Goal: Use online tool/utility: Utilize a website feature to perform a specific function

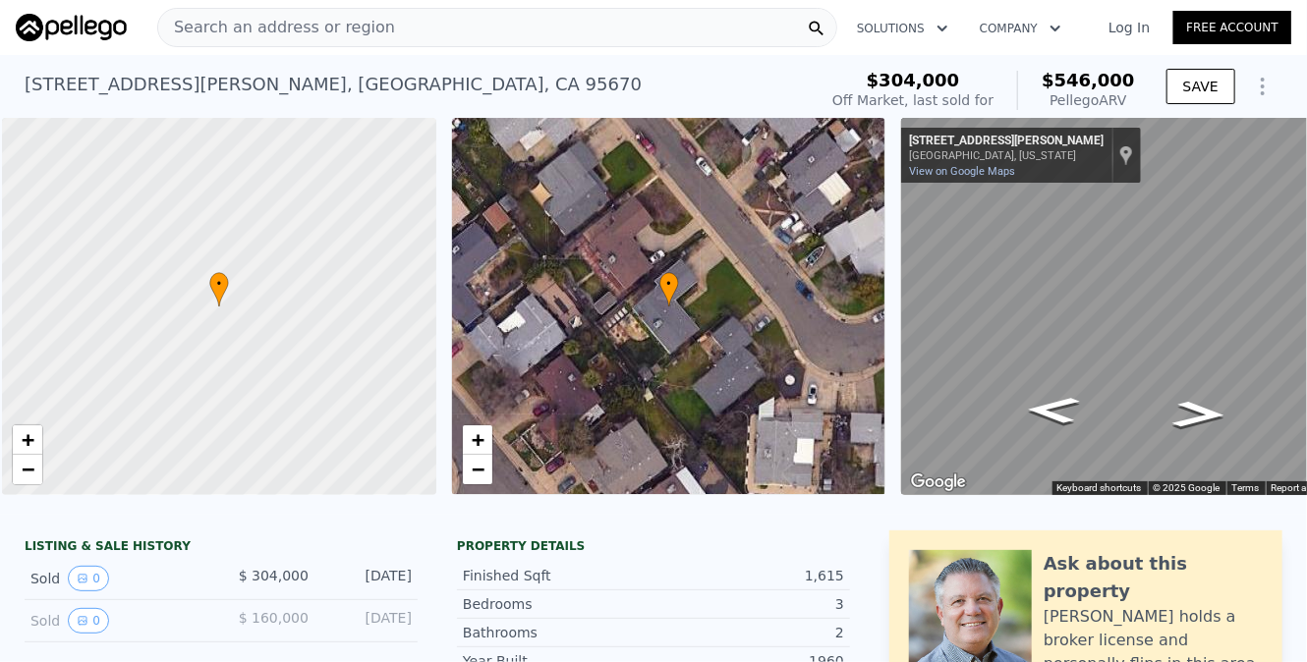
scroll to position [0, 8]
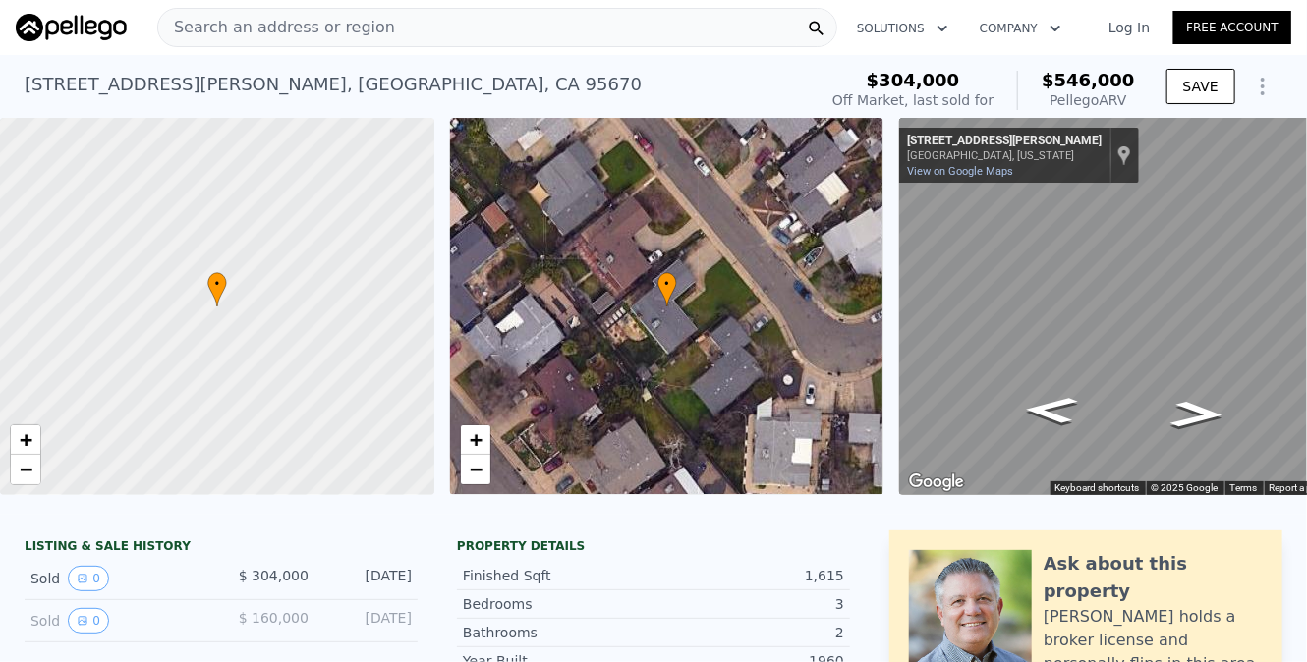
click at [555, 243] on div "• + −" at bounding box center [667, 306] width 434 height 377
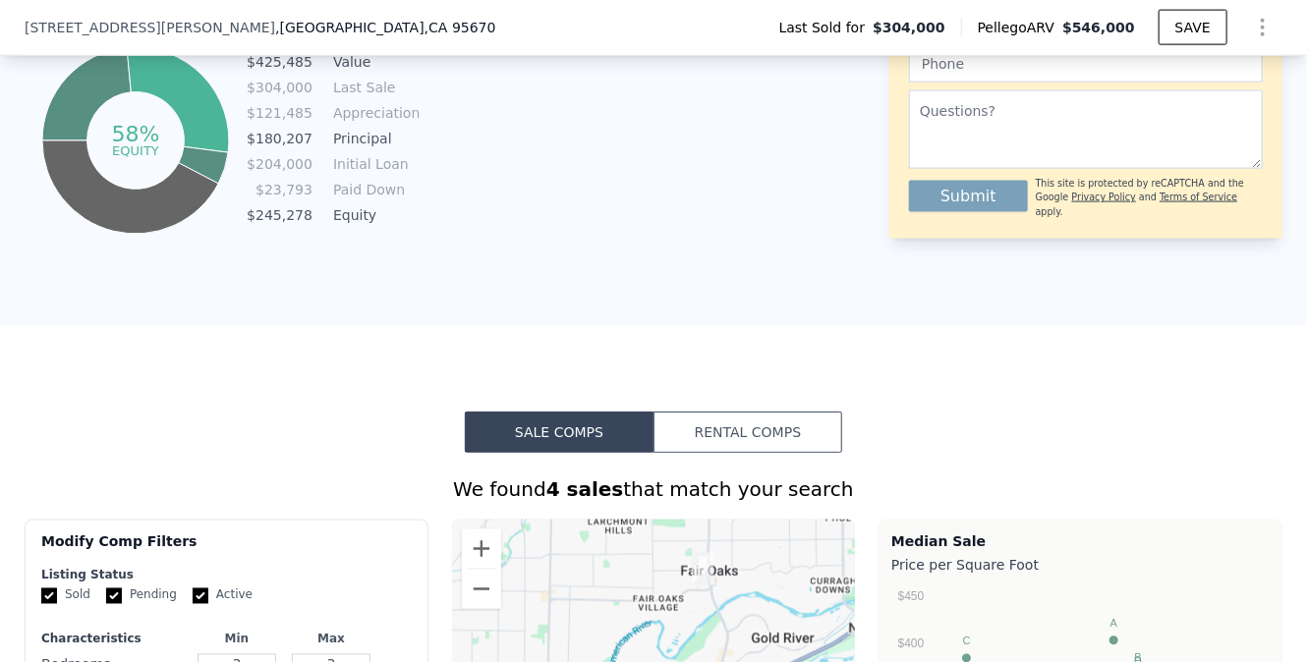
scroll to position [1269, 0]
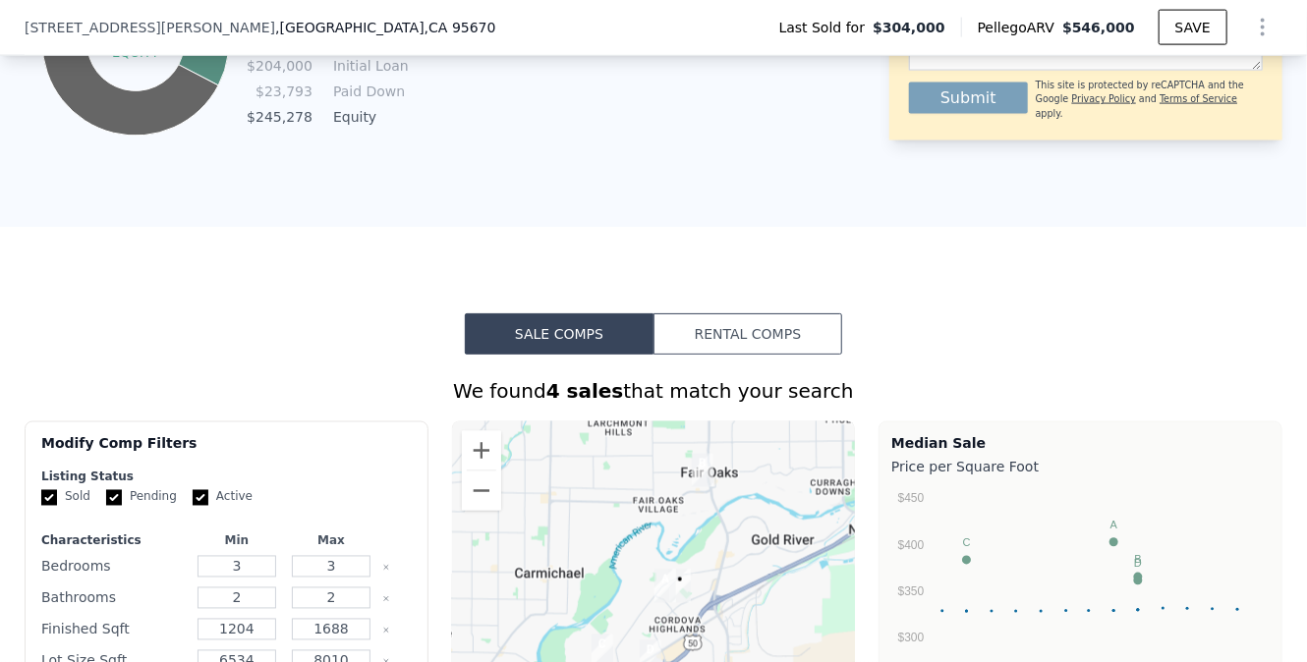
click at [688, 347] on button "Rental Comps" at bounding box center [747, 333] width 189 height 41
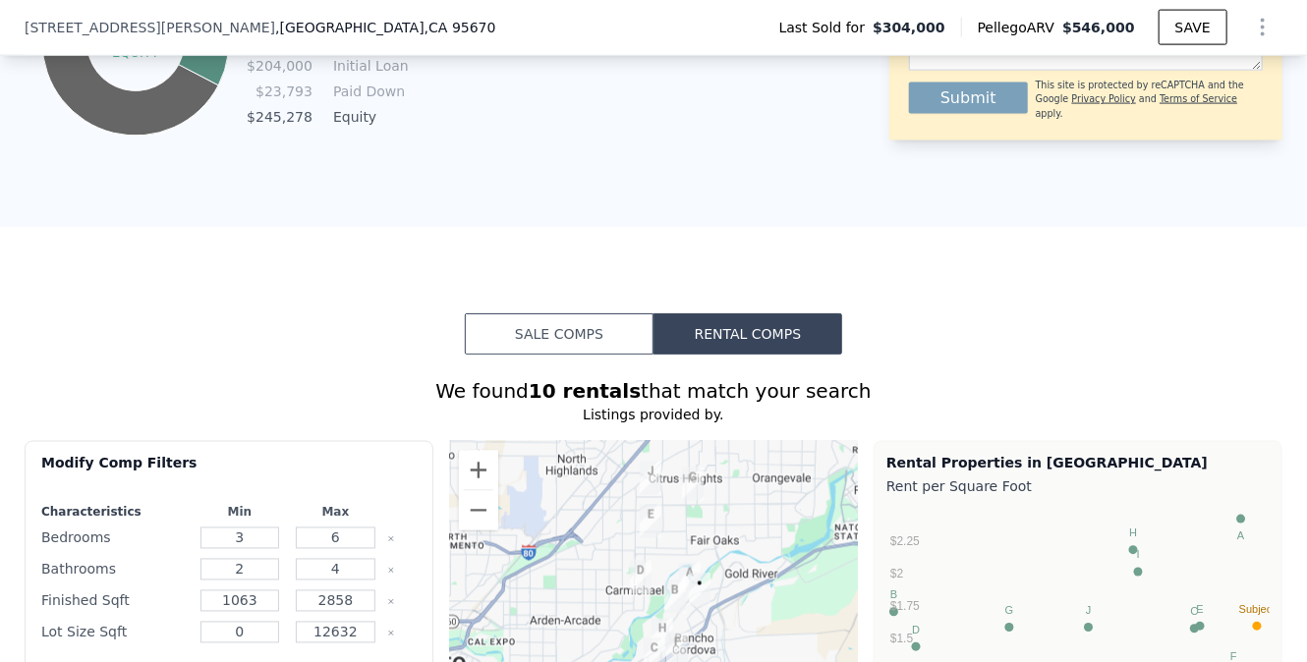
scroll to position [1466, 0]
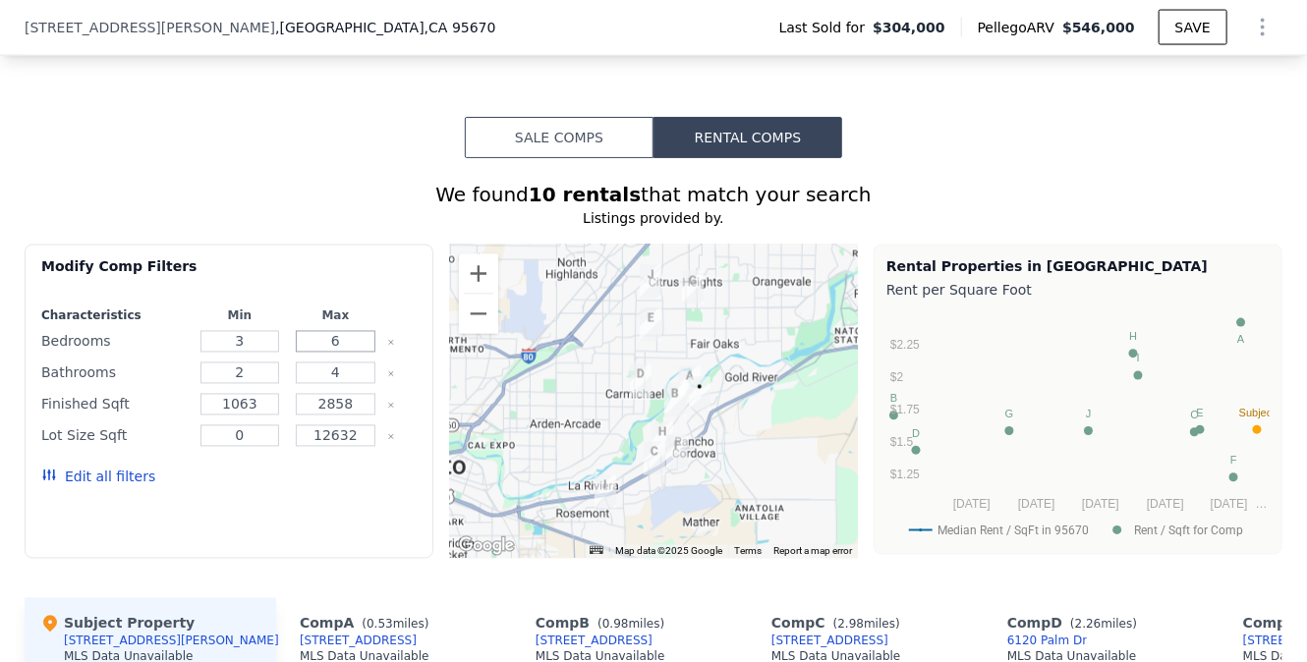
drag, startPoint x: 342, startPoint y: 355, endPoint x: 319, endPoint y: 355, distance: 22.6
click at [319, 353] on input "6" at bounding box center [336, 342] width 80 height 22
type input "3"
drag, startPoint x: 342, startPoint y: 388, endPoint x: 259, endPoint y: 371, distance: 84.2
click at [259, 371] on div "Bathrooms 2 4" at bounding box center [228, 374] width 375 height 28
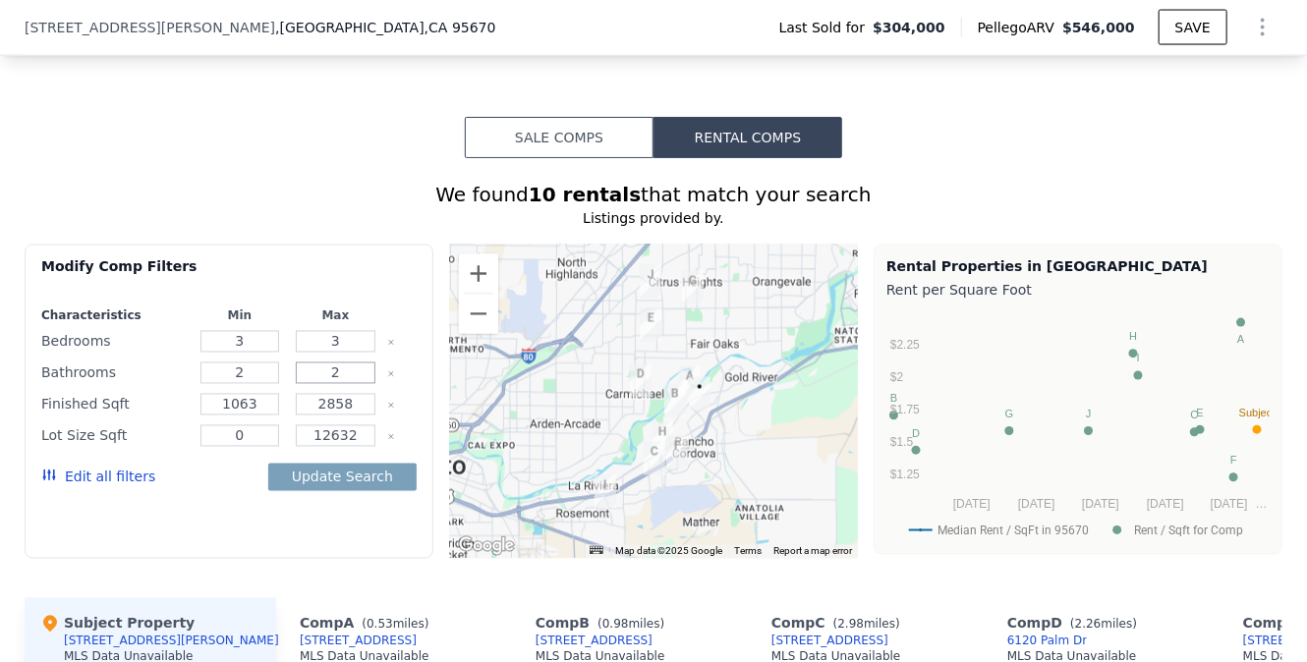
type input "2"
click at [338, 416] on input "2858" at bounding box center [336, 405] width 80 height 22
click at [340, 415] on input "2858" at bounding box center [336, 405] width 80 height 22
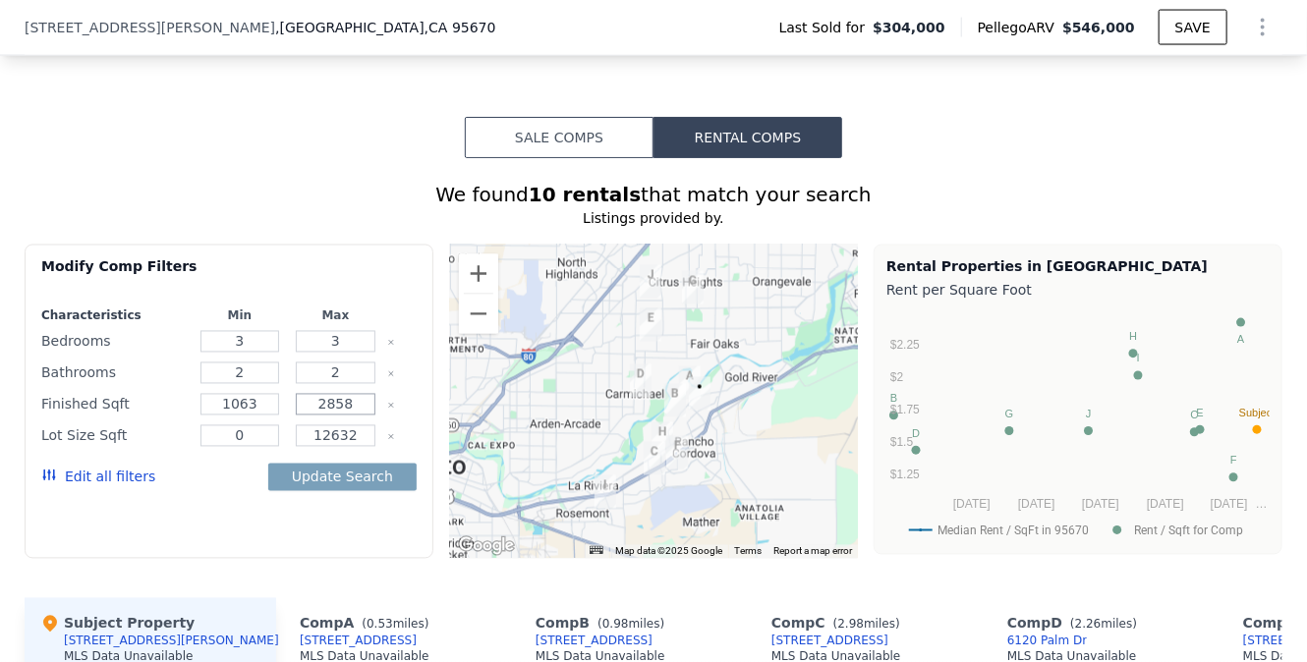
click at [339, 415] on input "2858" at bounding box center [336, 405] width 80 height 22
click at [336, 415] on input "2858" at bounding box center [336, 405] width 80 height 22
type input "130"
click at [327, 488] on button "Update Search" at bounding box center [342, 478] width 148 height 28
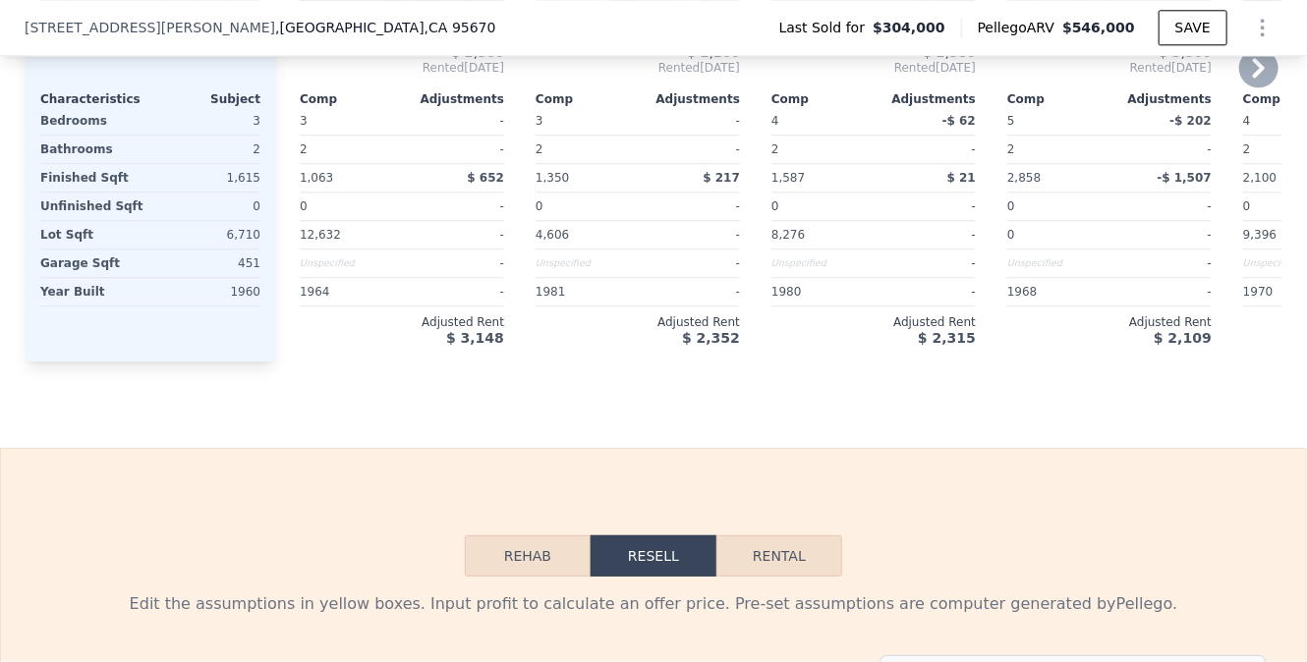
scroll to position [2547, 0]
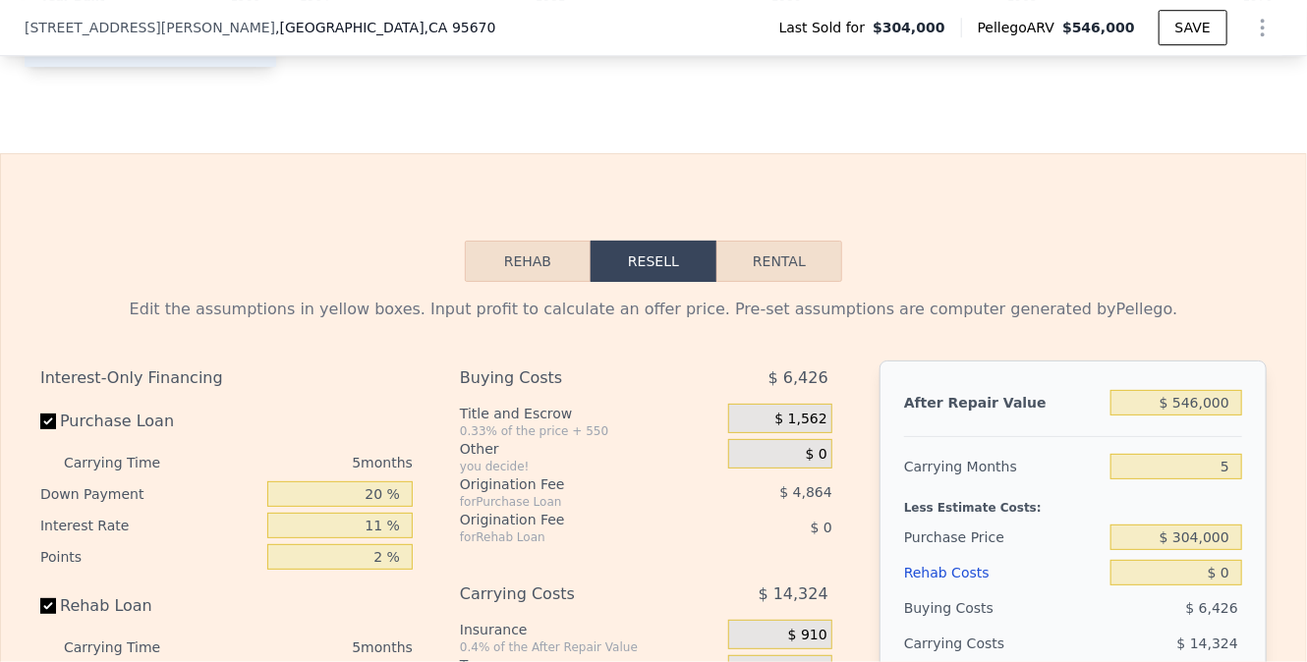
click at [501, 282] on button "Rehab" at bounding box center [528, 261] width 126 height 41
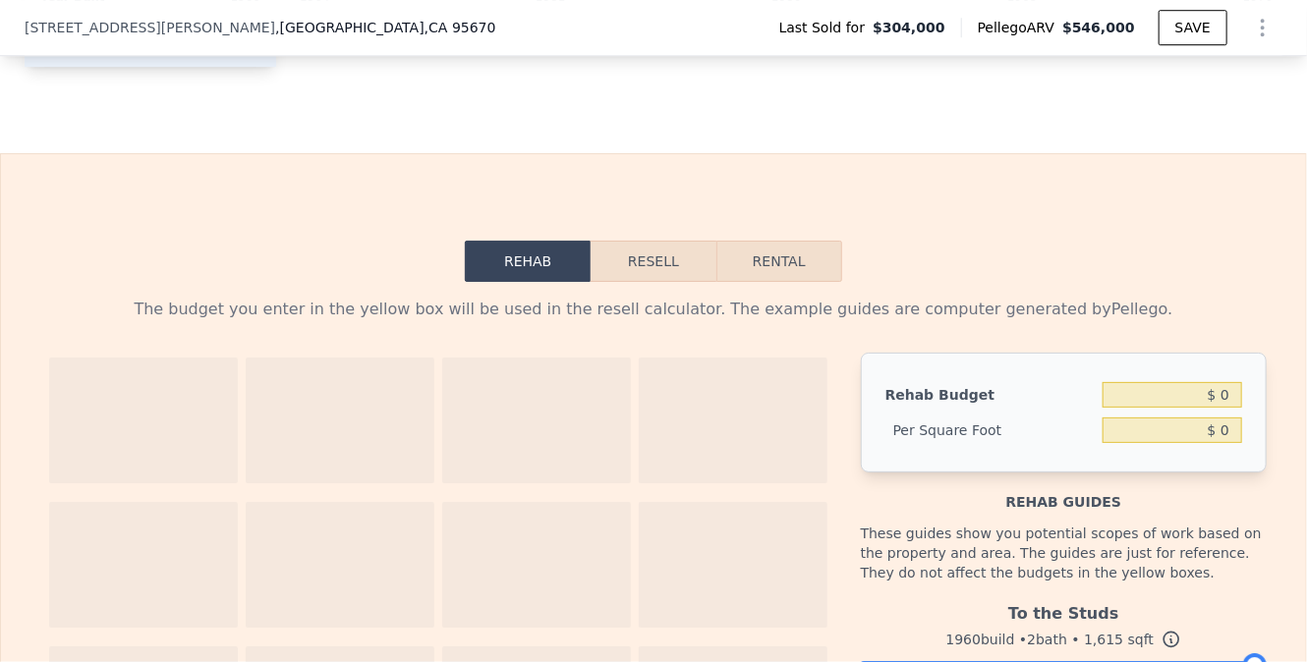
click at [642, 275] on button "Resell" at bounding box center [653, 261] width 125 height 41
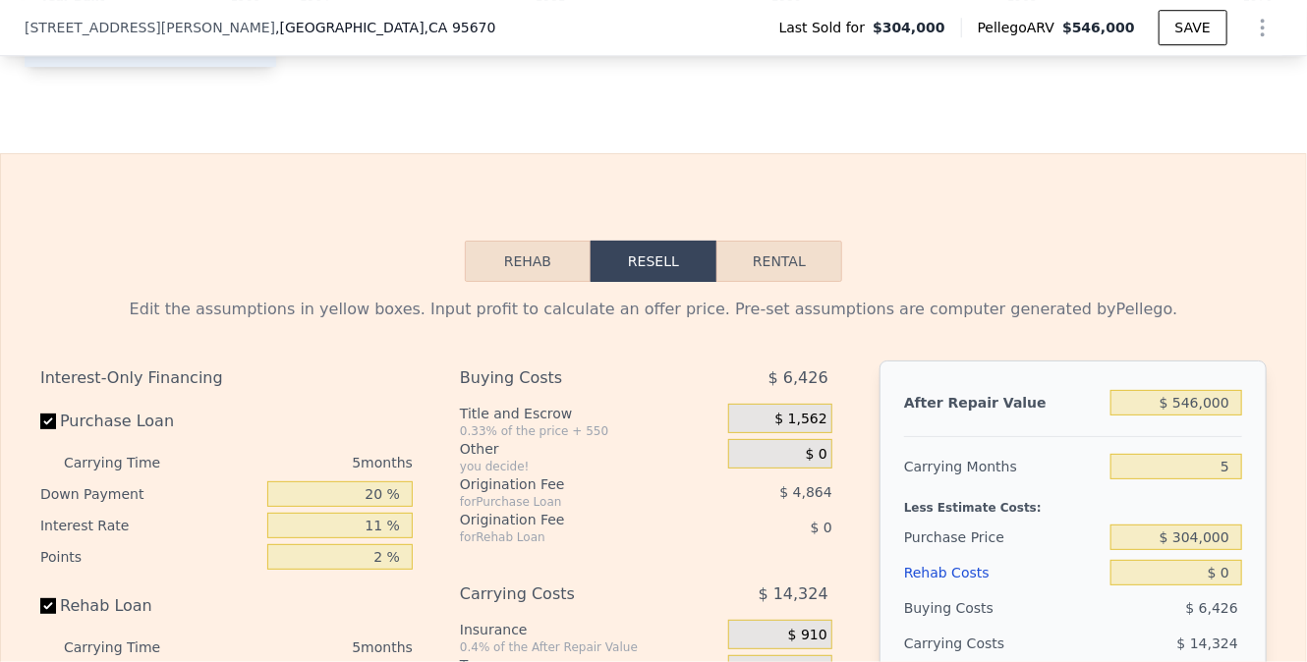
click at [762, 282] on button "Rental" at bounding box center [779, 261] width 126 height 41
select select "30"
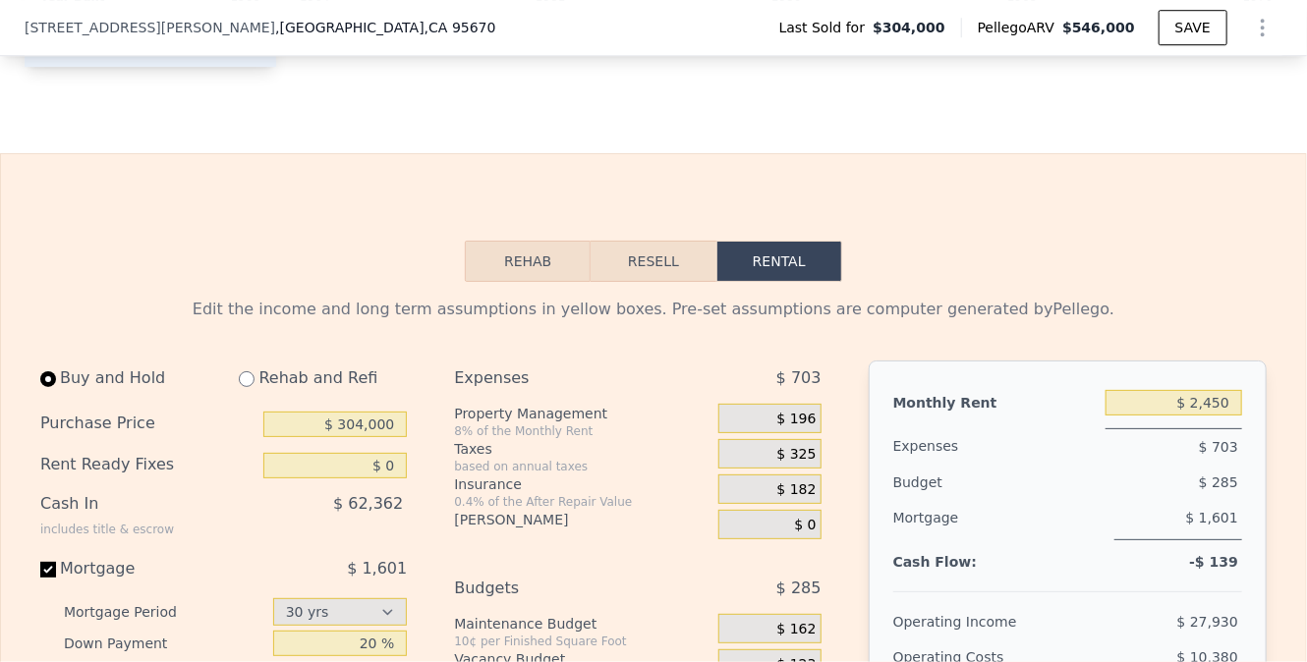
scroll to position [2743, 0]
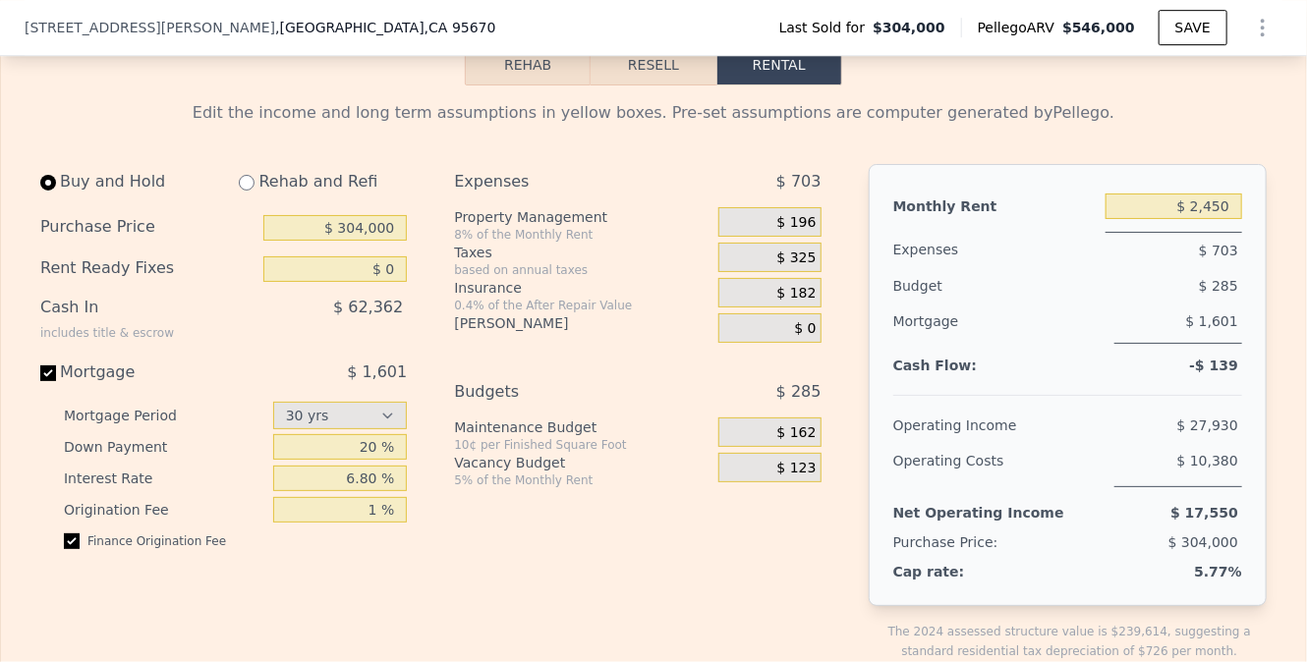
type input "6"
type input "4"
type input "2858"
